Goal: Task Accomplishment & Management: Complete application form

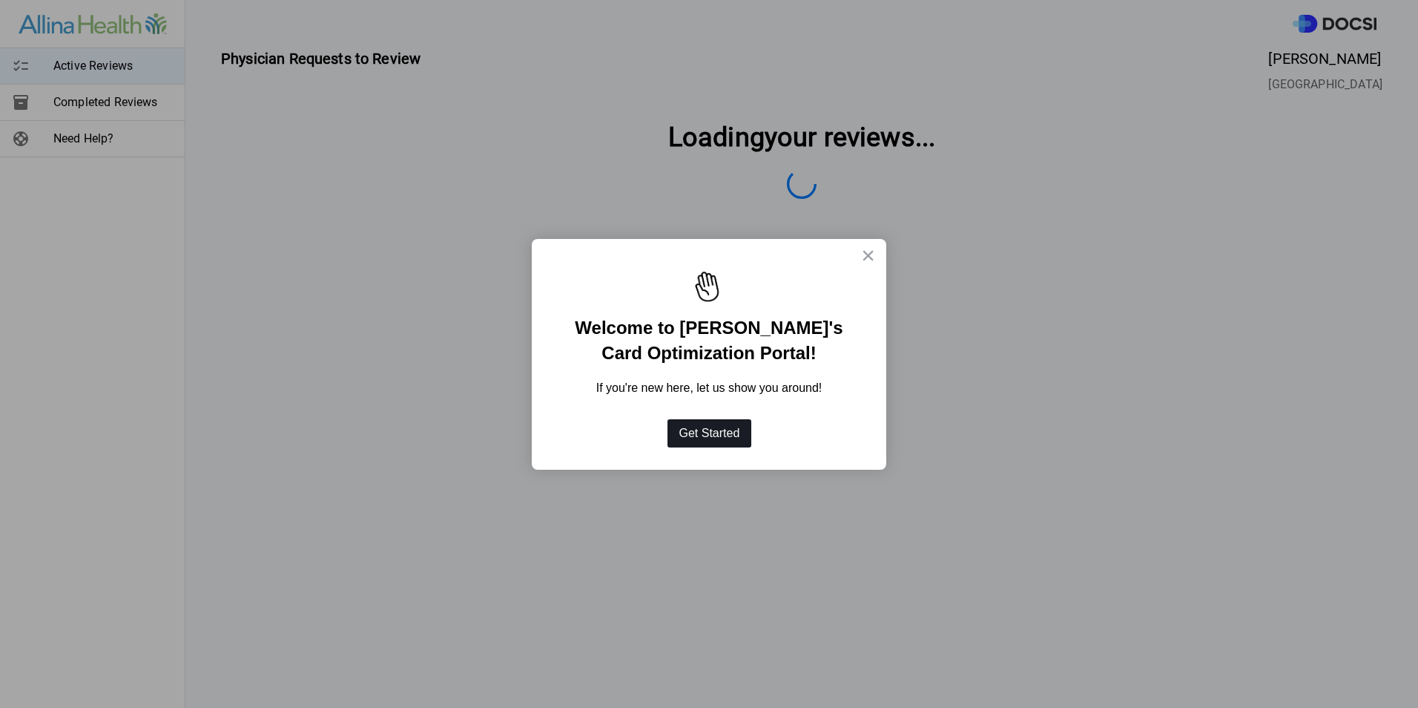
click at [736, 426] on button "Get Started" at bounding box center [709, 433] width 85 height 28
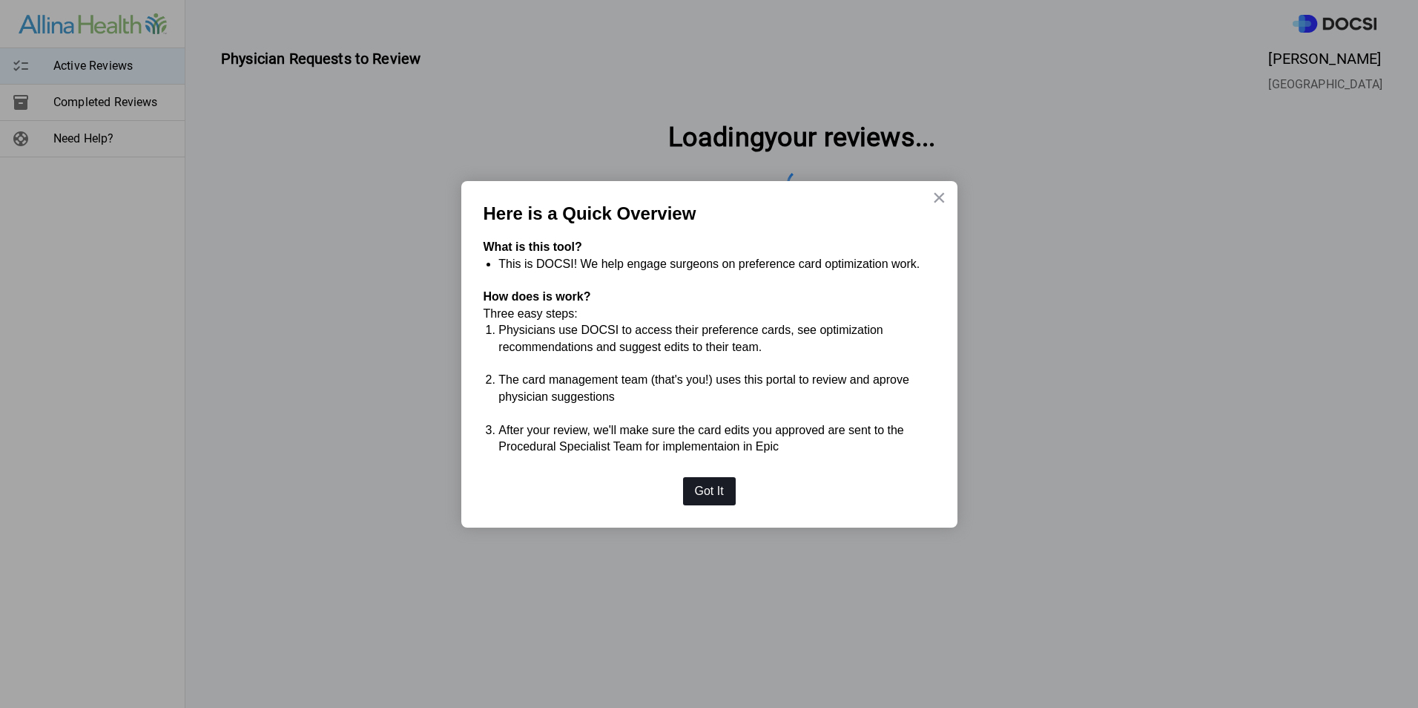
click at [698, 496] on button "Got It" at bounding box center [709, 491] width 53 height 28
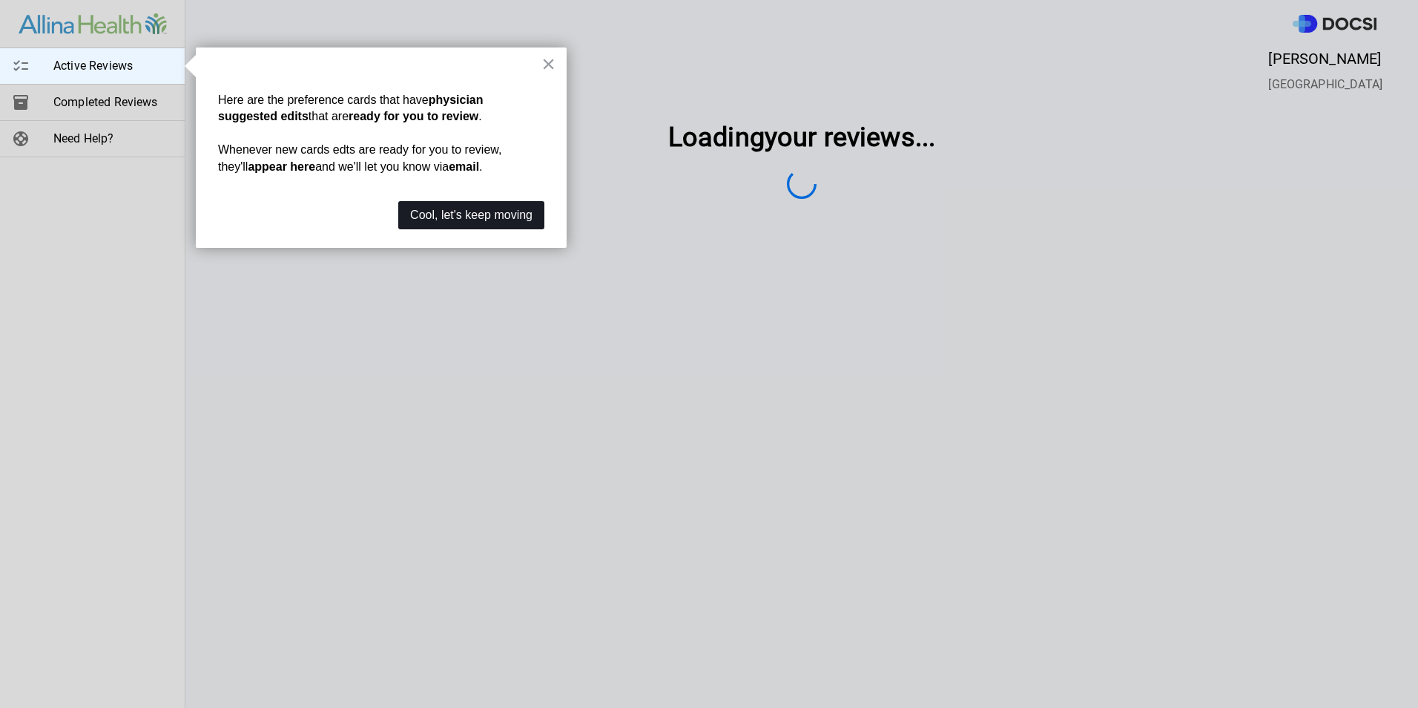
click at [512, 218] on button "Cool, let's keep moving" at bounding box center [471, 215] width 146 height 28
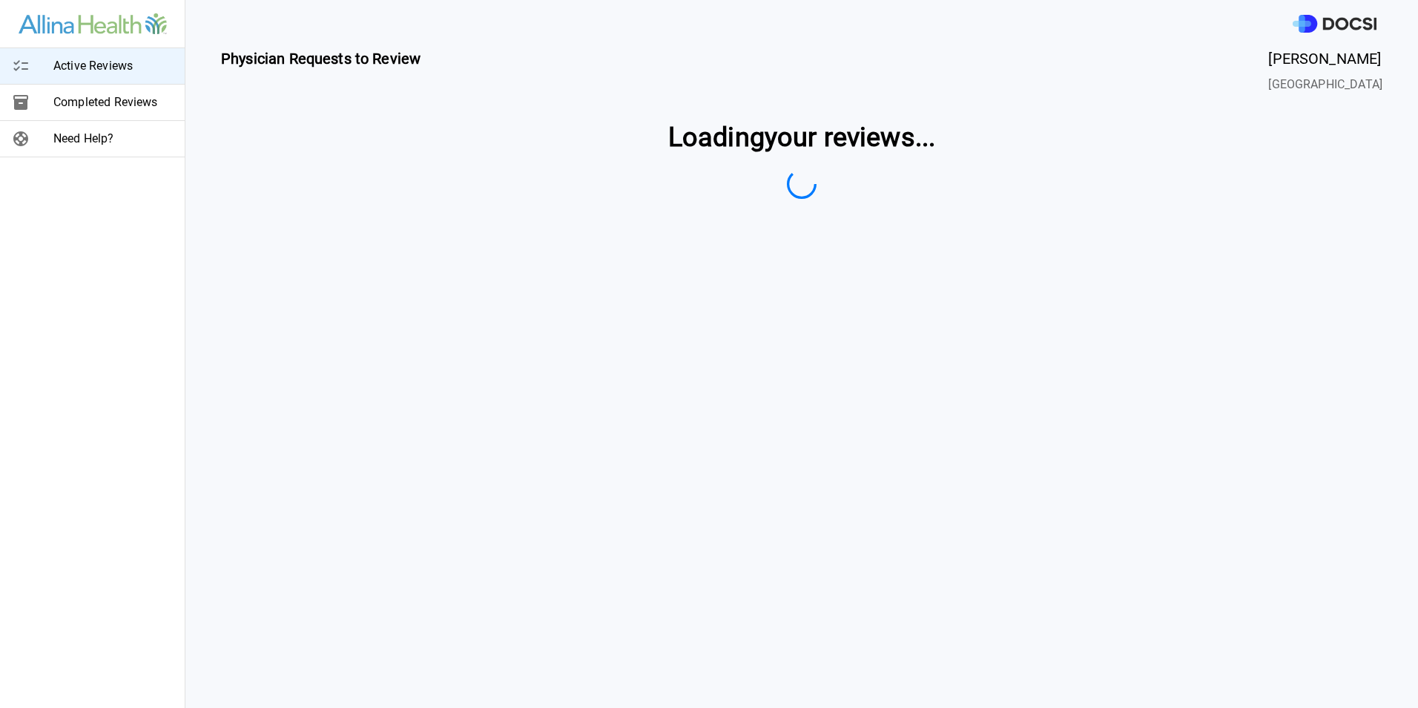
click at [133, 62] on span "Active Reviews" at bounding box center [112, 66] width 119 height 18
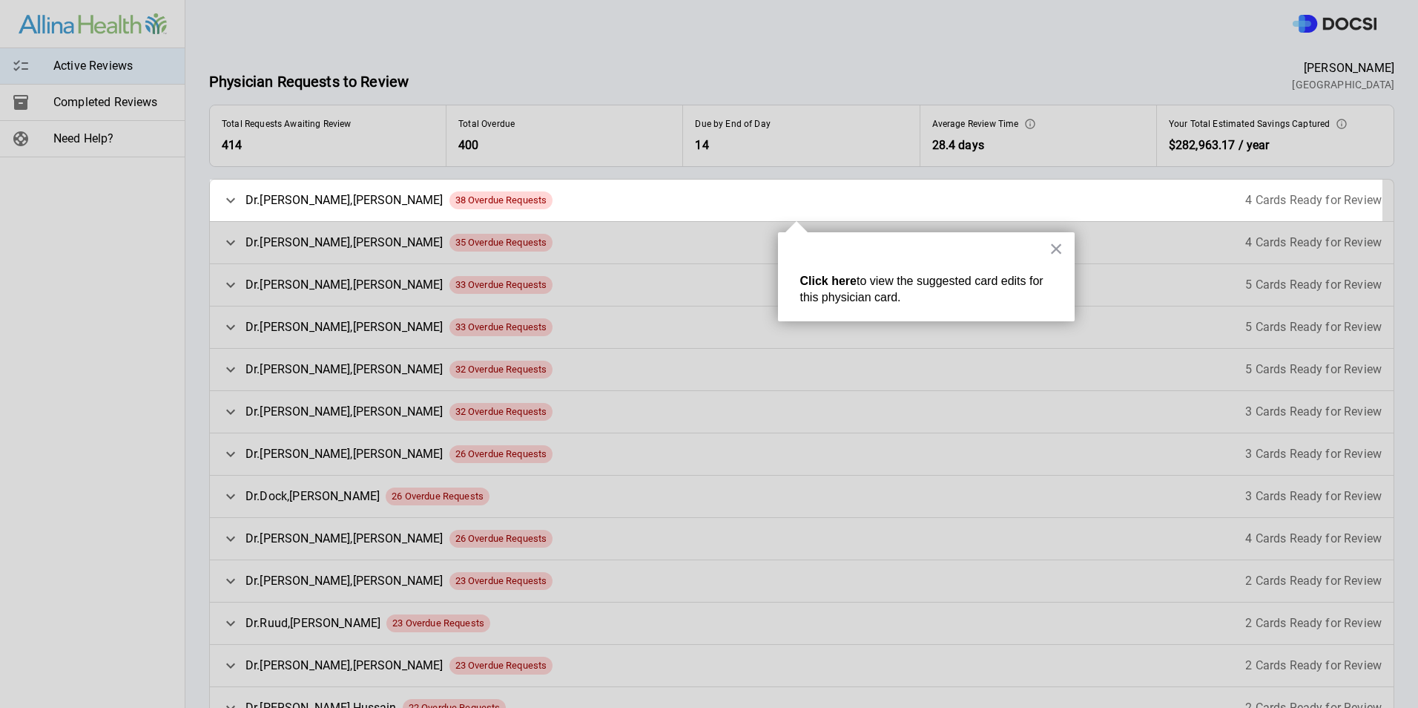
click at [465, 201] on span "38 Overdue Requests" at bounding box center [501, 200] width 104 height 15
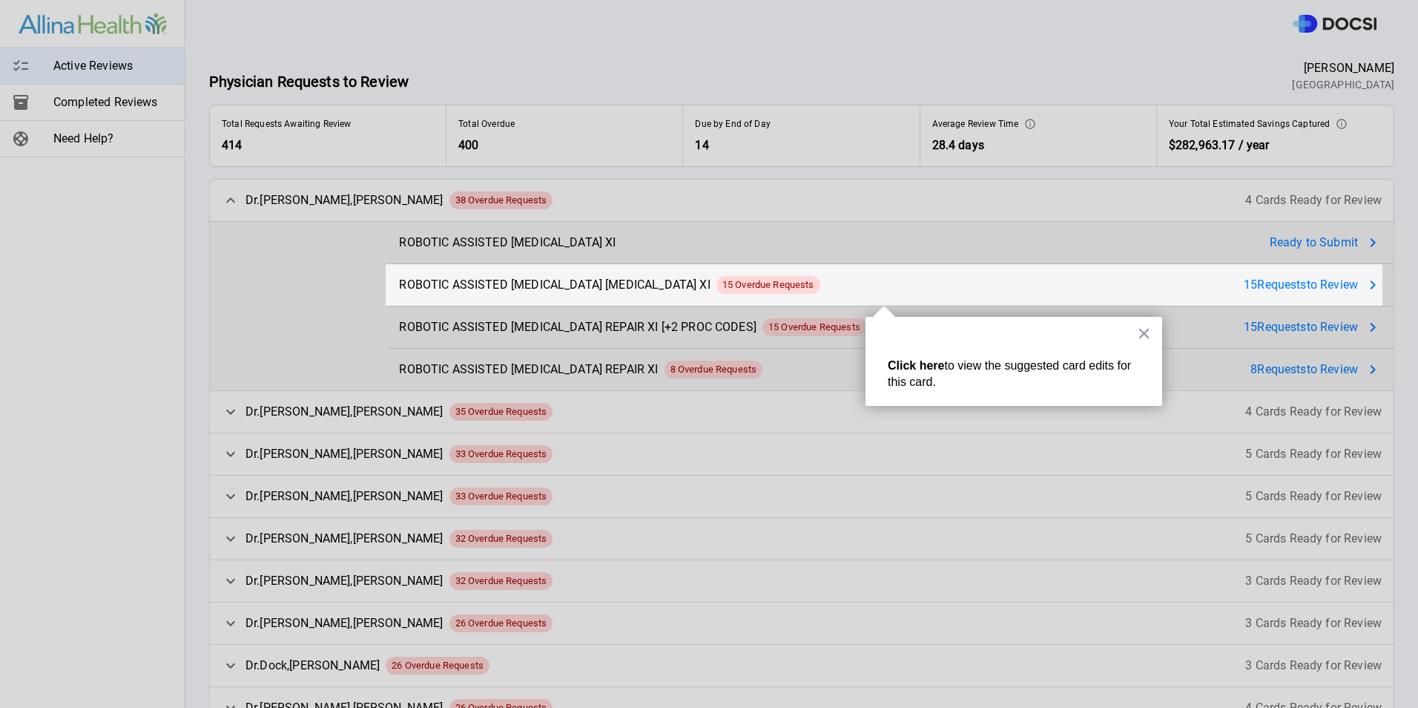
click at [1336, 245] on div at bounding box center [884, 132] width 997 height 264
click at [559, 240] on div at bounding box center [884, 132] width 997 height 264
click at [1140, 331] on button "×" at bounding box center [1144, 333] width 14 height 24
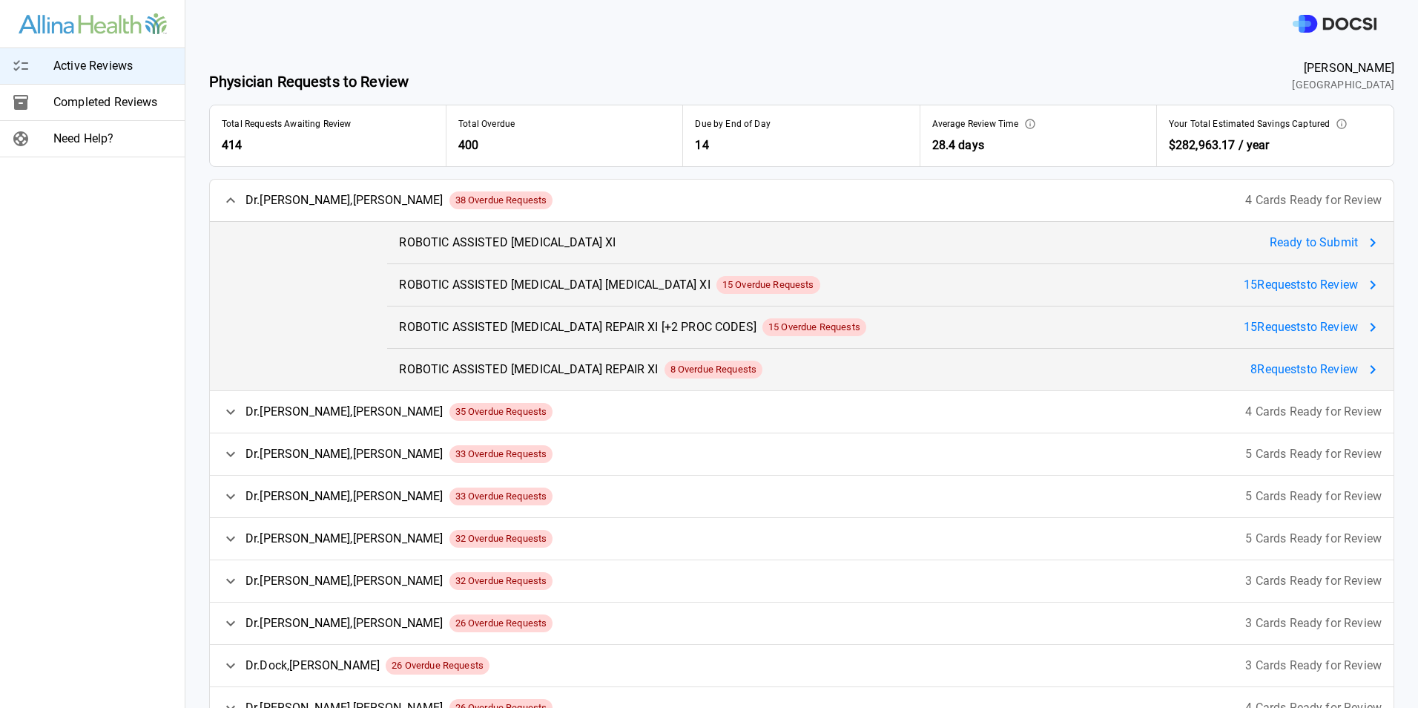
click at [1323, 239] on span "Ready to Submit" at bounding box center [1314, 243] width 88 height 18
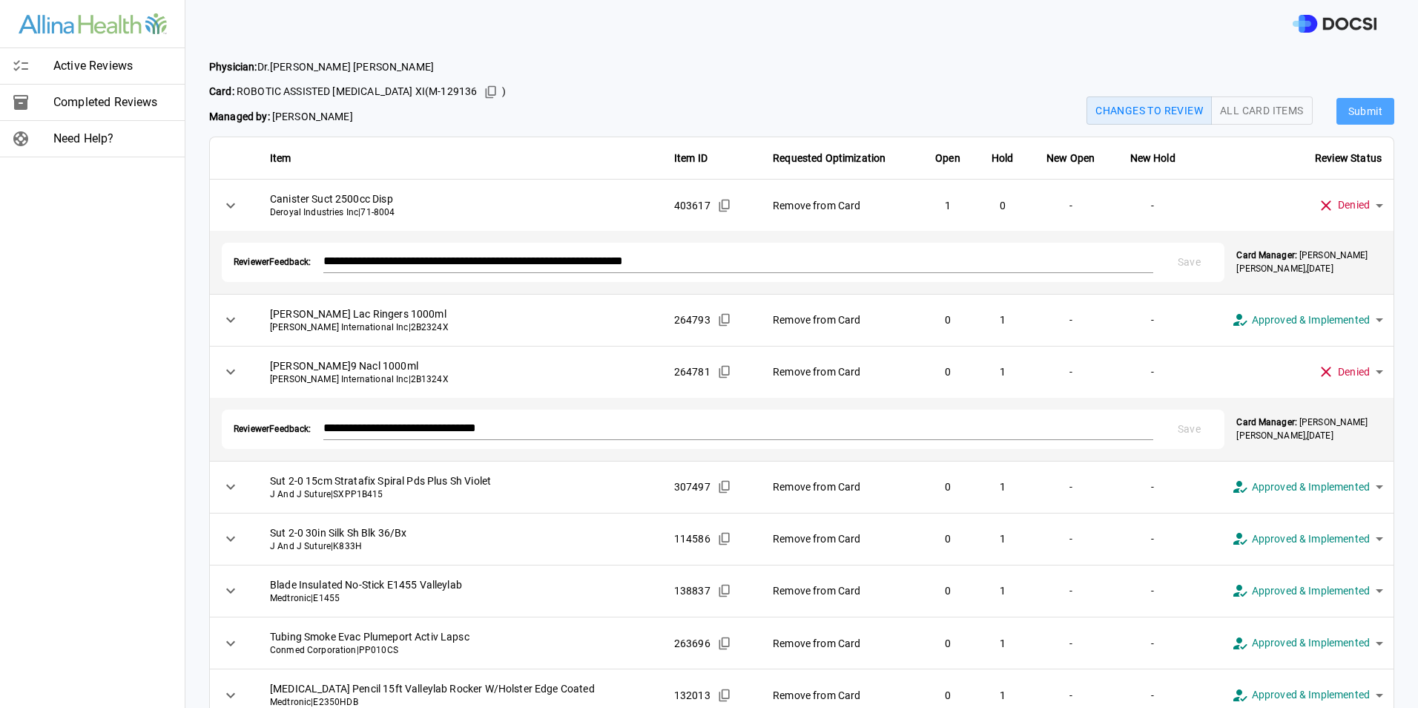
click at [1343, 106] on button "Submit" at bounding box center [1365, 111] width 58 height 27
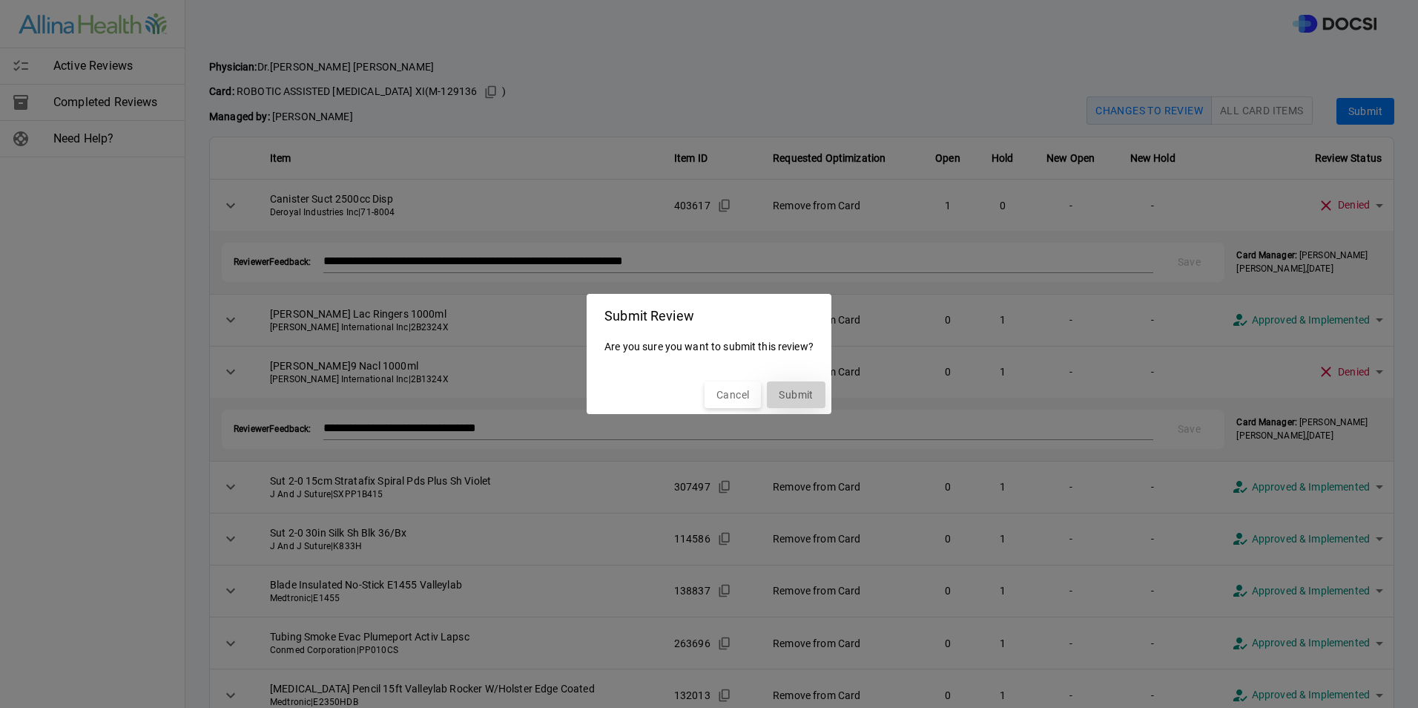
click at [795, 393] on button "Submit" at bounding box center [796, 394] width 58 height 27
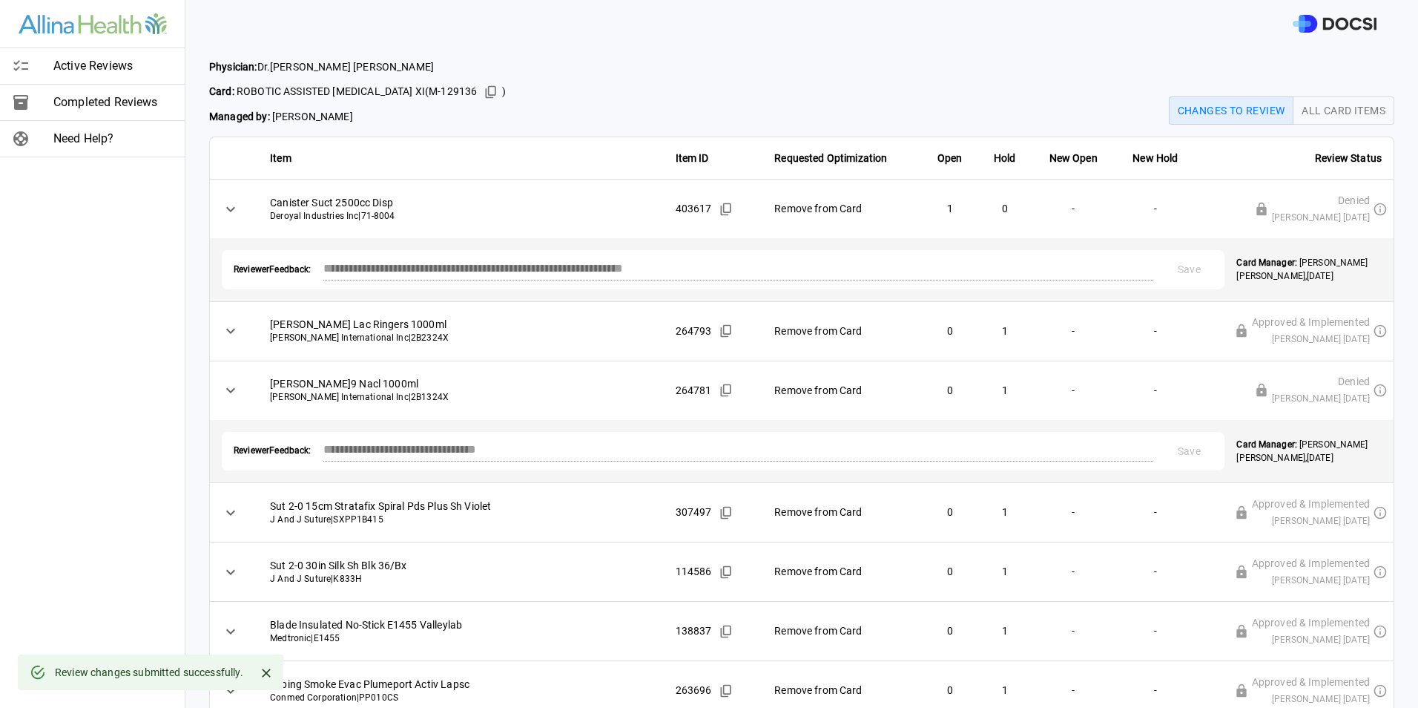
click at [97, 58] on span "Active Reviews" at bounding box center [112, 66] width 119 height 18
